Goal: Information Seeking & Learning: Learn about a topic

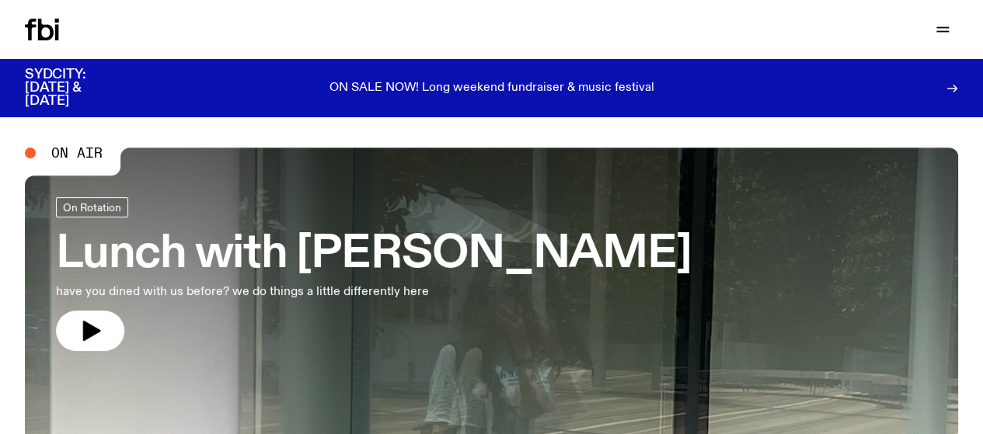
click at [0, 0] on link "Schedule" at bounding box center [0, 0] width 0 height 0
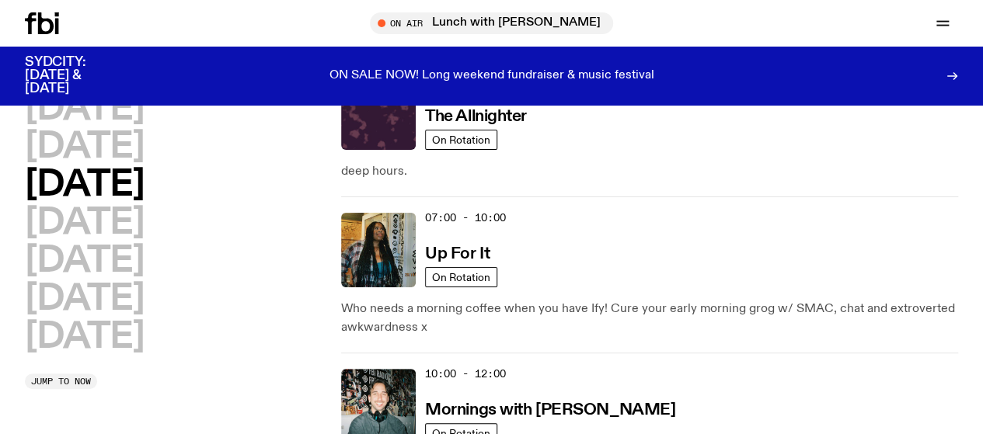
scroll to position [74, 0]
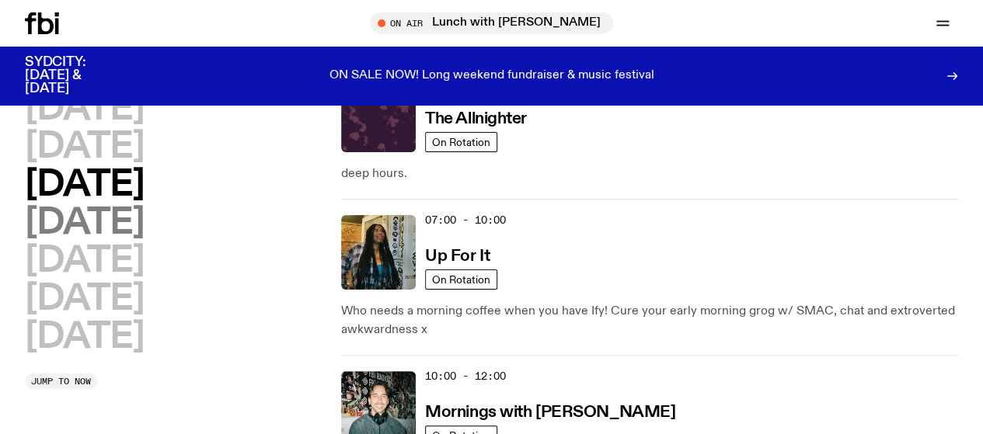
click at [131, 241] on h2 "[DATE]" at bounding box center [84, 223] width 119 height 35
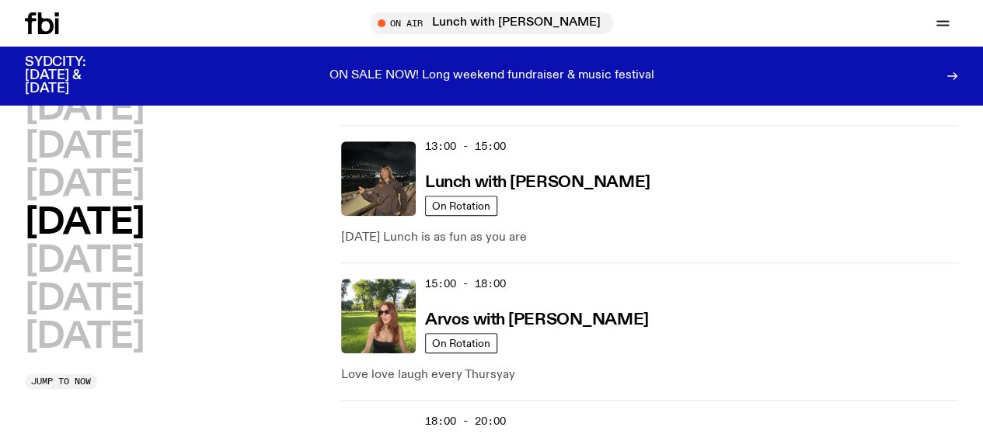
scroll to position [599, 0]
click at [572, 69] on p "ON SALE NOW! Long weekend fundraiser & music festival" at bounding box center [492, 76] width 325 height 14
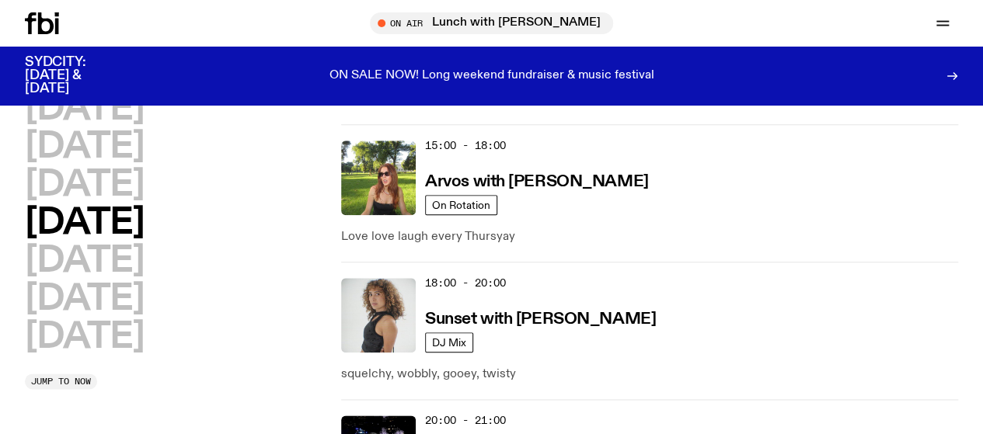
scroll to position [744, 0]
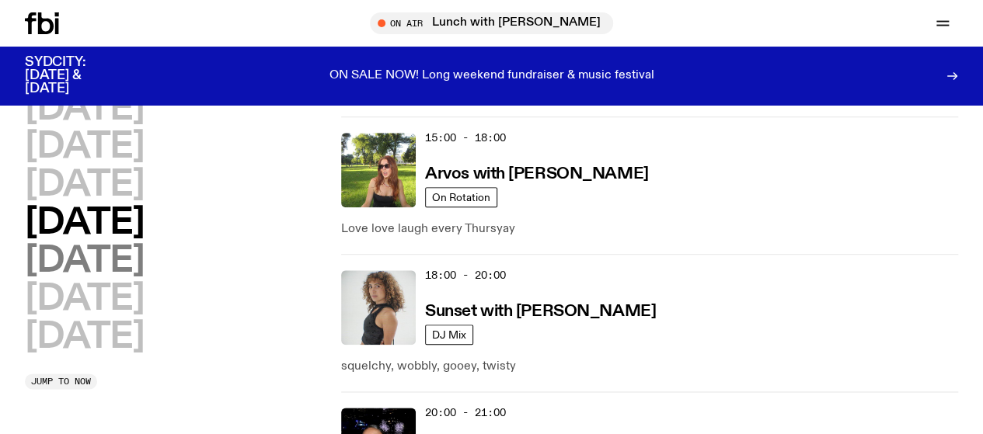
click at [68, 279] on h2 "[DATE]" at bounding box center [84, 261] width 119 height 35
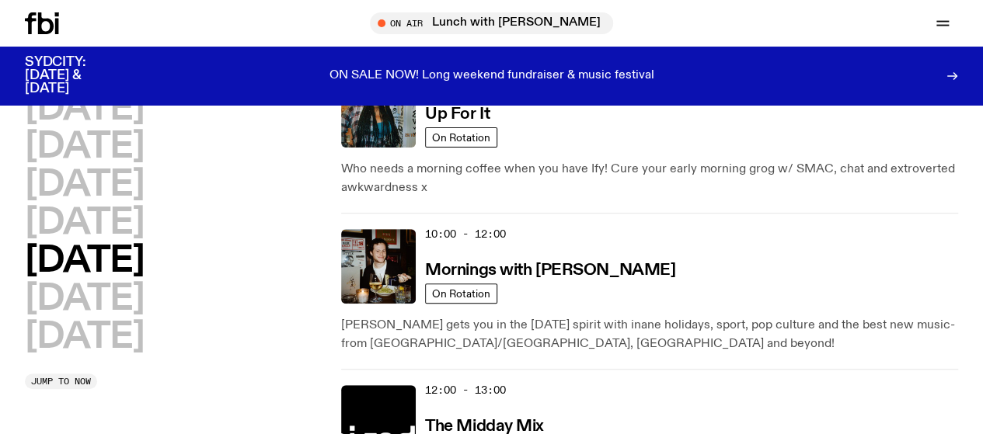
scroll to position [215, 0]
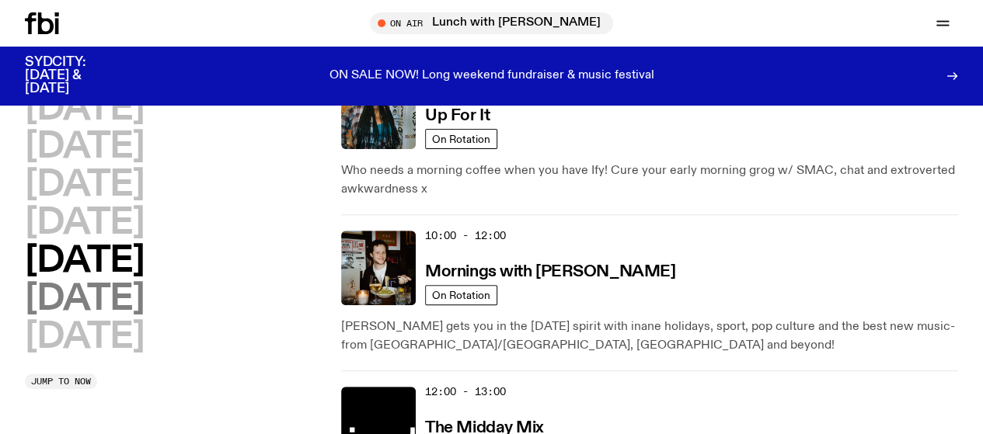
click at [144, 317] on h2 "[DATE]" at bounding box center [84, 299] width 119 height 35
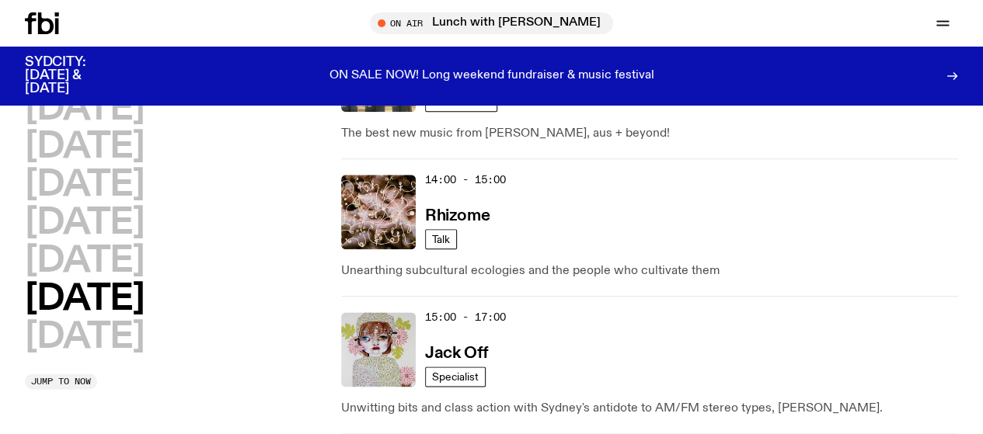
scroll to position [803, 0]
click at [110, 317] on h2 "[DATE]" at bounding box center [84, 299] width 119 height 35
click at [113, 355] on h2 "[DATE]" at bounding box center [84, 337] width 119 height 35
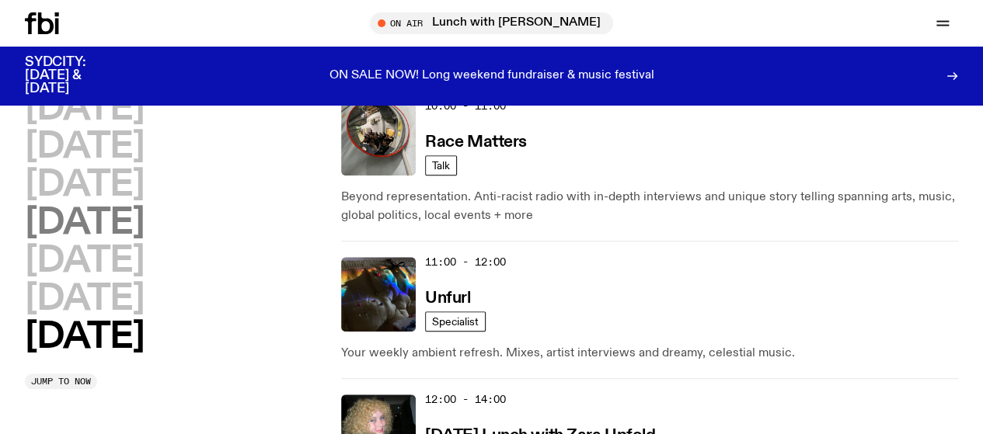
scroll to position [619, 0]
click at [118, 90] on div "SYDCITY: [DATE] & [DATE] ON SALE NOW! Long weekend fundraiser & music festival" at bounding box center [492, 76] width 934 height 58
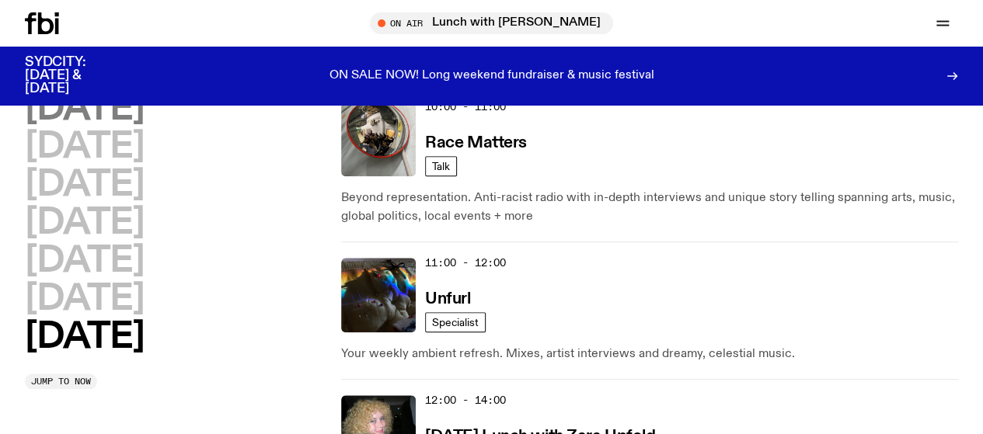
click at [121, 127] on h2 "[DATE]" at bounding box center [84, 109] width 119 height 35
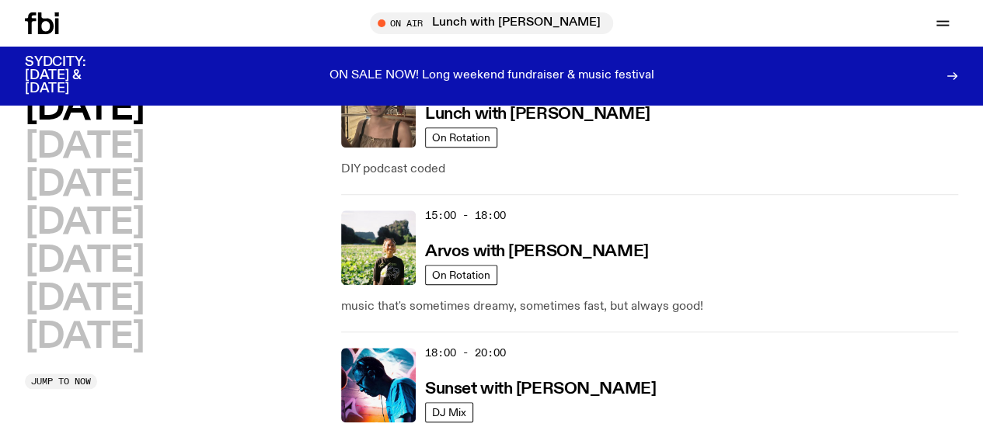
scroll to position [668, 0]
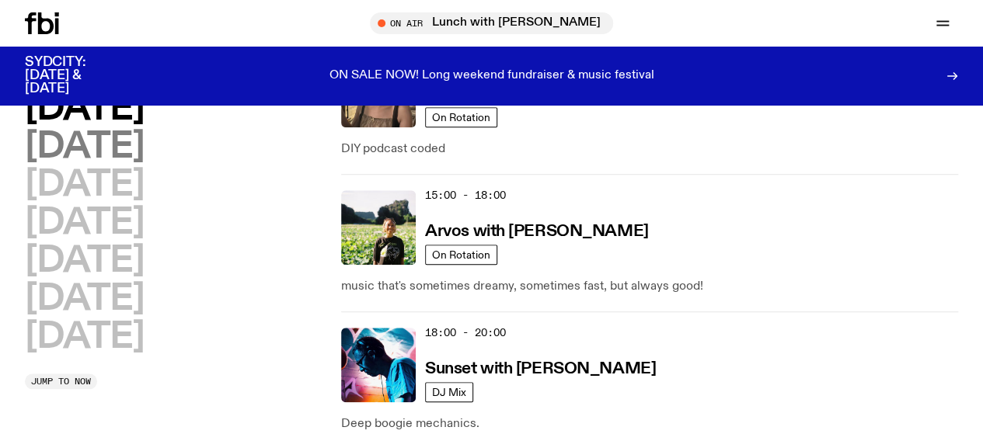
click at [70, 165] on h2 "[DATE]" at bounding box center [84, 147] width 119 height 35
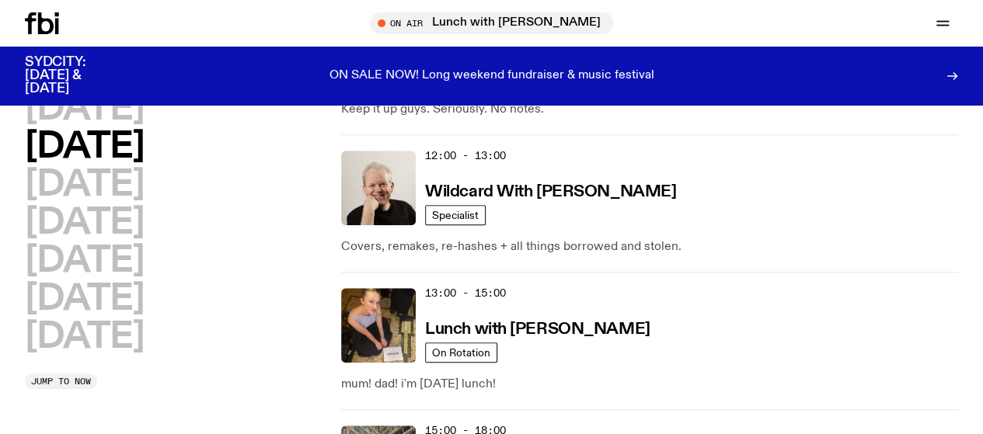
scroll to position [424, 0]
